Goal: Navigation & Orientation: Find specific page/section

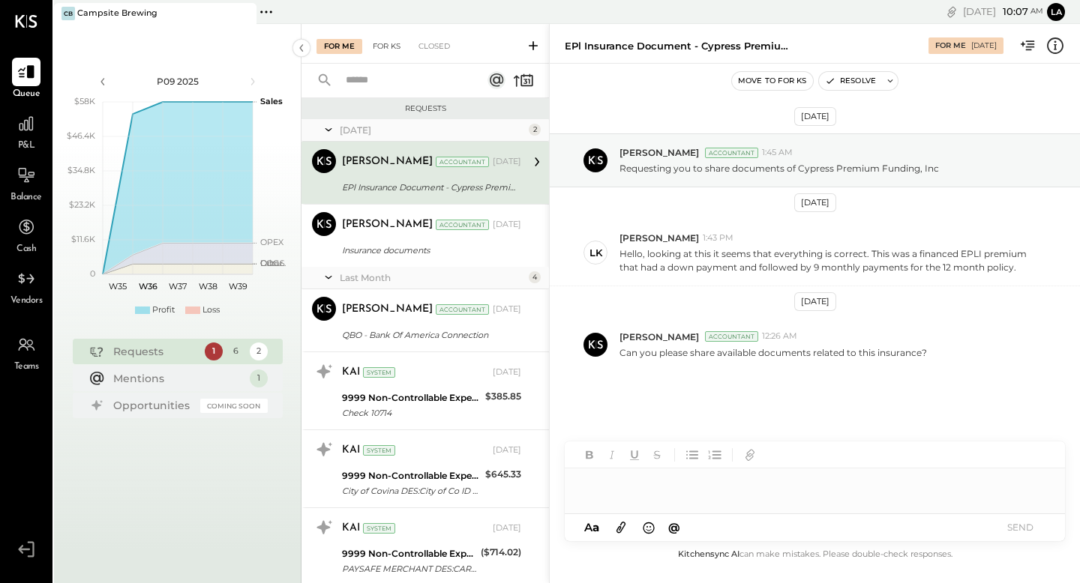
click at [388, 53] on div "For KS" at bounding box center [386, 46] width 43 height 15
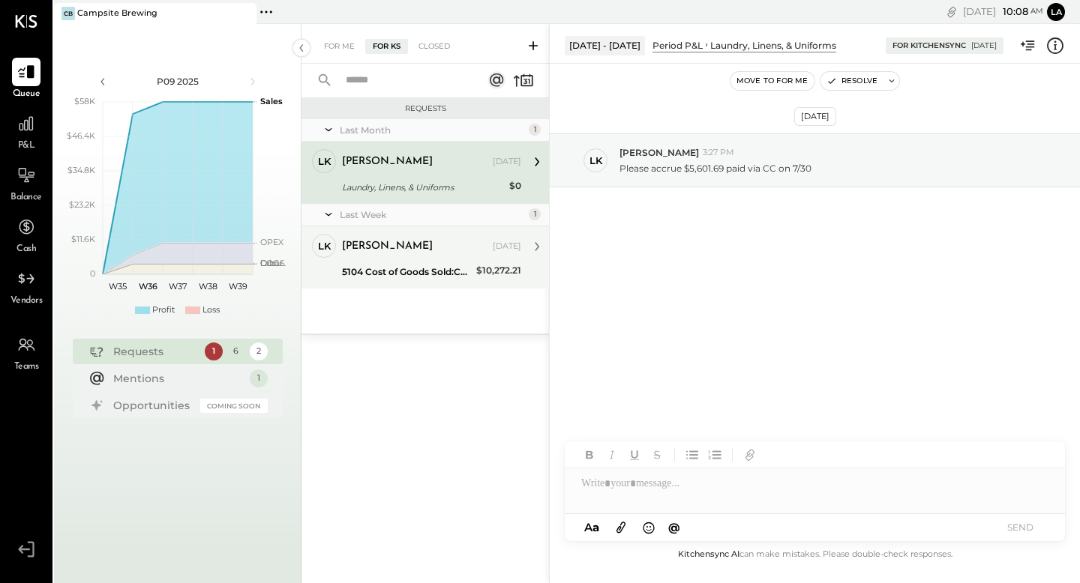
click at [419, 265] on div "5104 Cost of Goods Sold:COGS, Grocery" at bounding box center [407, 272] width 130 height 15
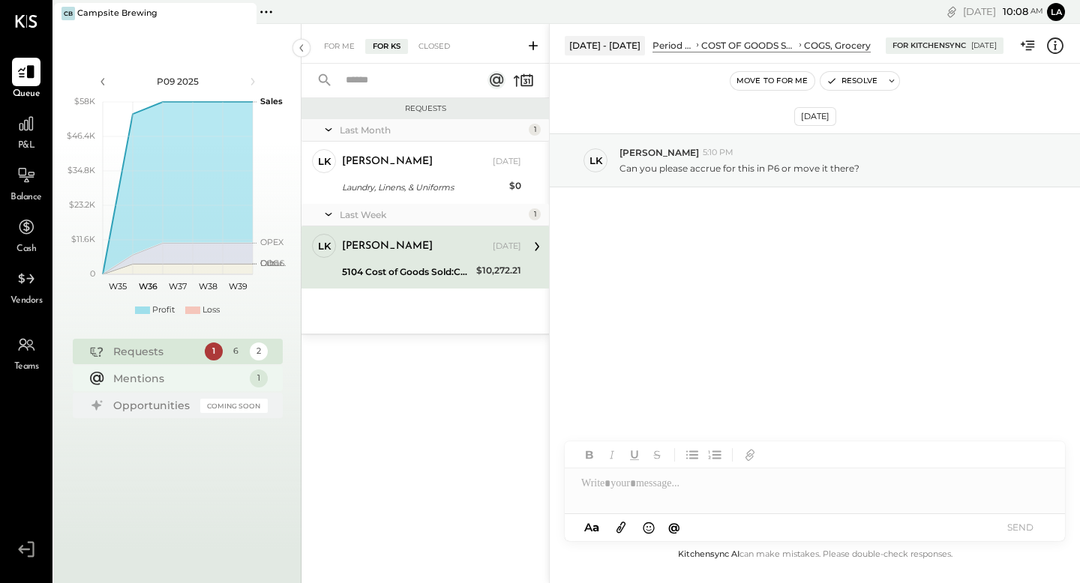
click at [170, 373] on div "Mentions" at bounding box center [177, 378] width 129 height 15
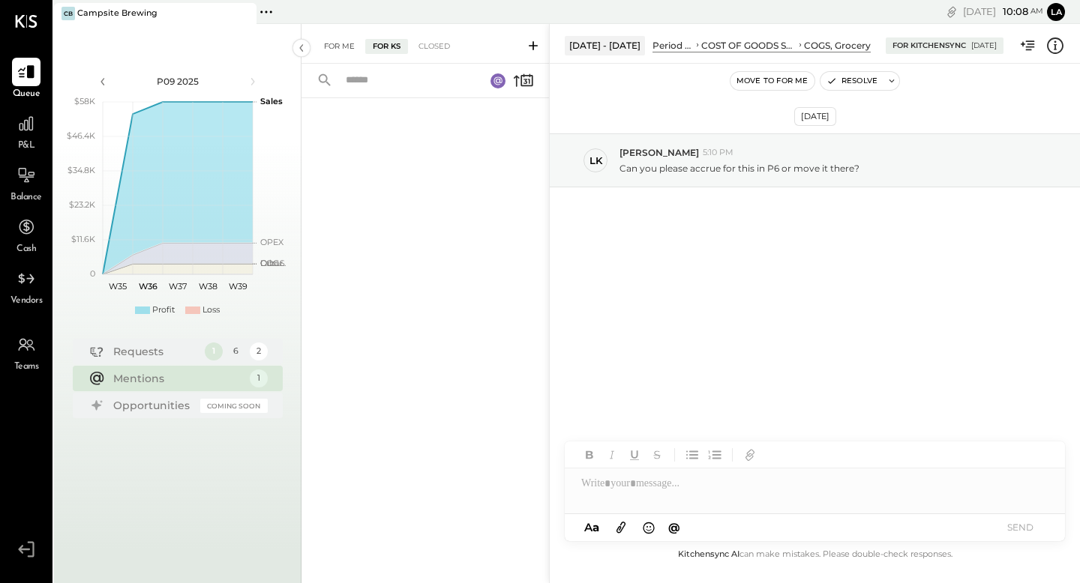
click at [339, 40] on div "For Me" at bounding box center [339, 46] width 46 height 15
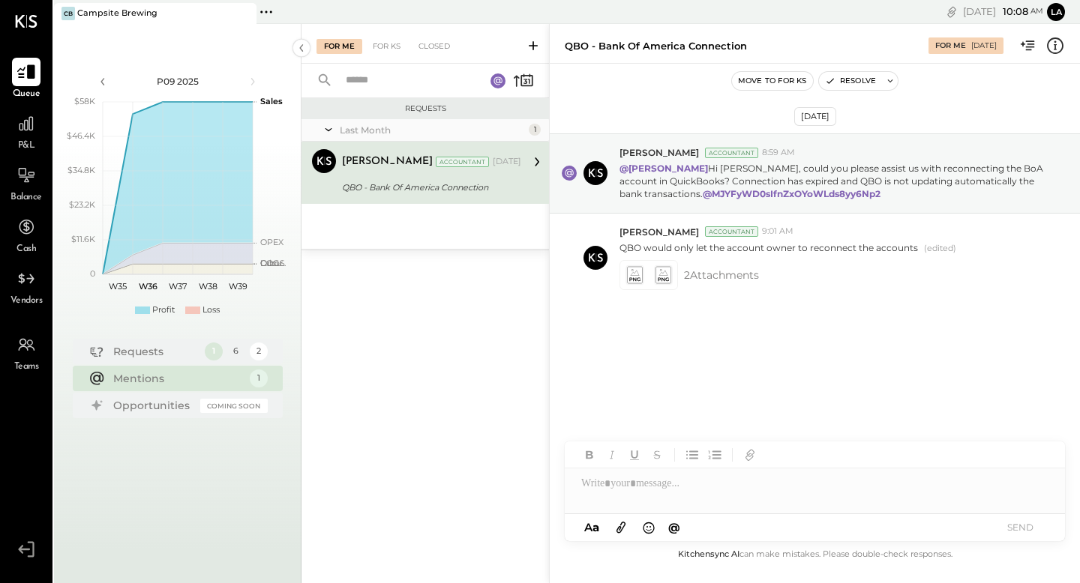
click at [25, 72] on icon at bounding box center [25, 71] width 19 height 19
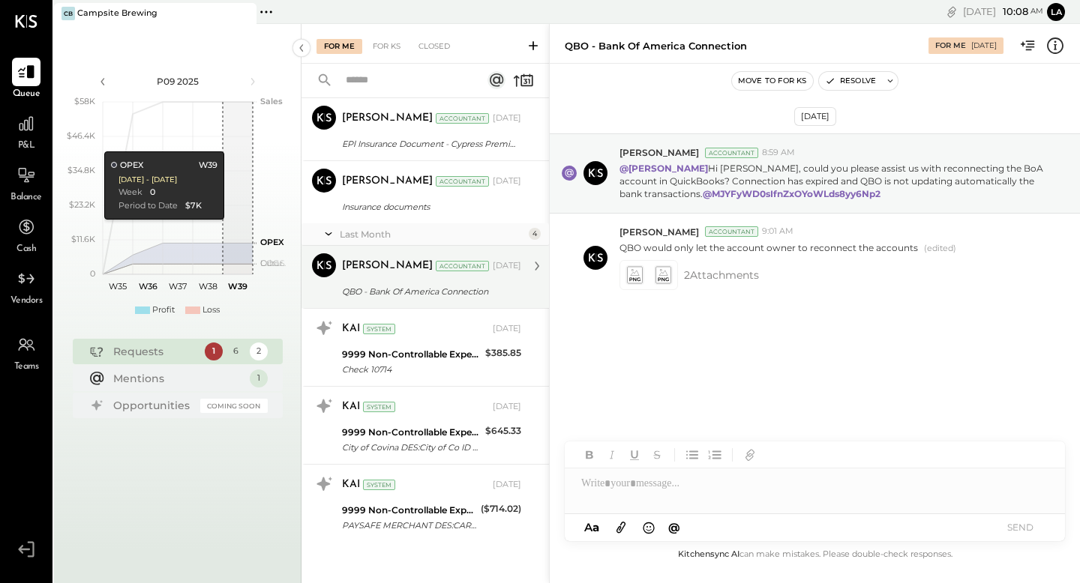
scroll to position [49, 0]
